Goal: Information Seeking & Learning: Find specific page/section

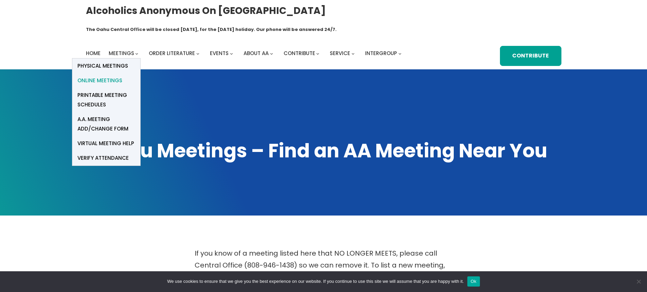
click at [94, 76] on span "Online Meetings" at bounding box center [99, 81] width 45 height 10
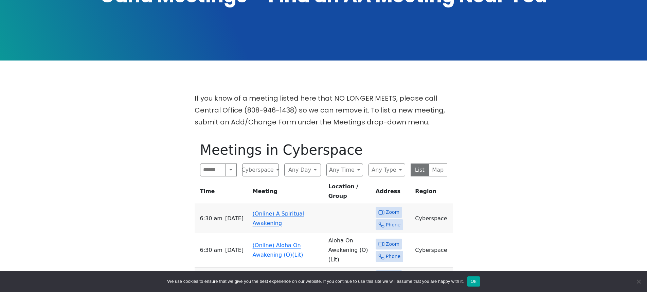
scroll to position [204, 0]
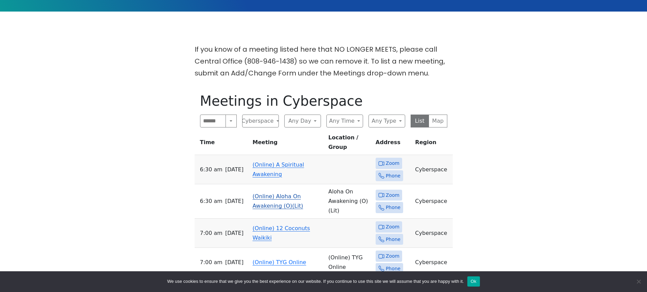
click at [281, 184] on td "(Online) Aloha On Awakening (O)(Lit)" at bounding box center [288, 201] width 76 height 34
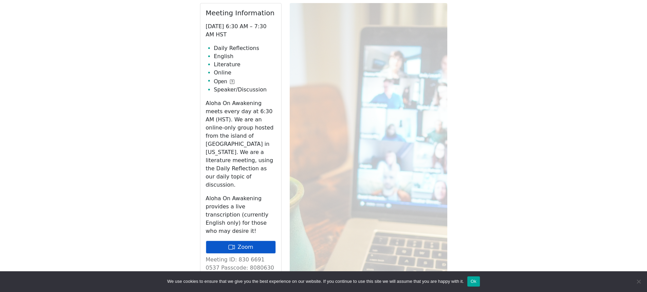
scroll to position [344, 0]
click at [251, 240] on link "Zoom" at bounding box center [241, 246] width 70 height 13
